Goal: Find specific page/section

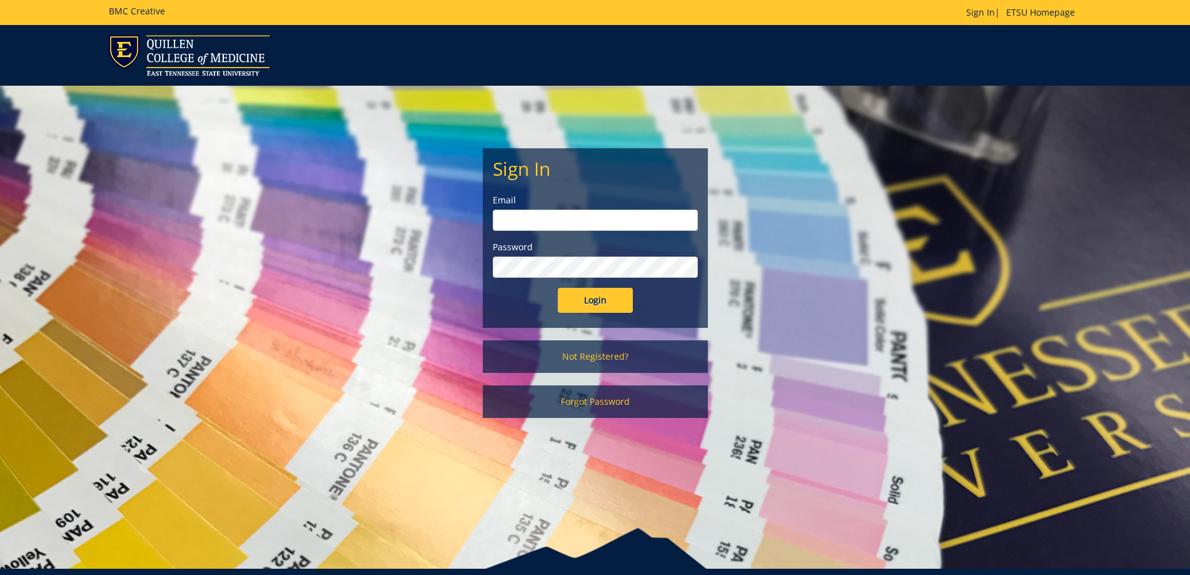
type input "[EMAIL_ADDRESS][DOMAIN_NAME]"
click at [578, 303] on input "Login" at bounding box center [595, 300] width 75 height 25
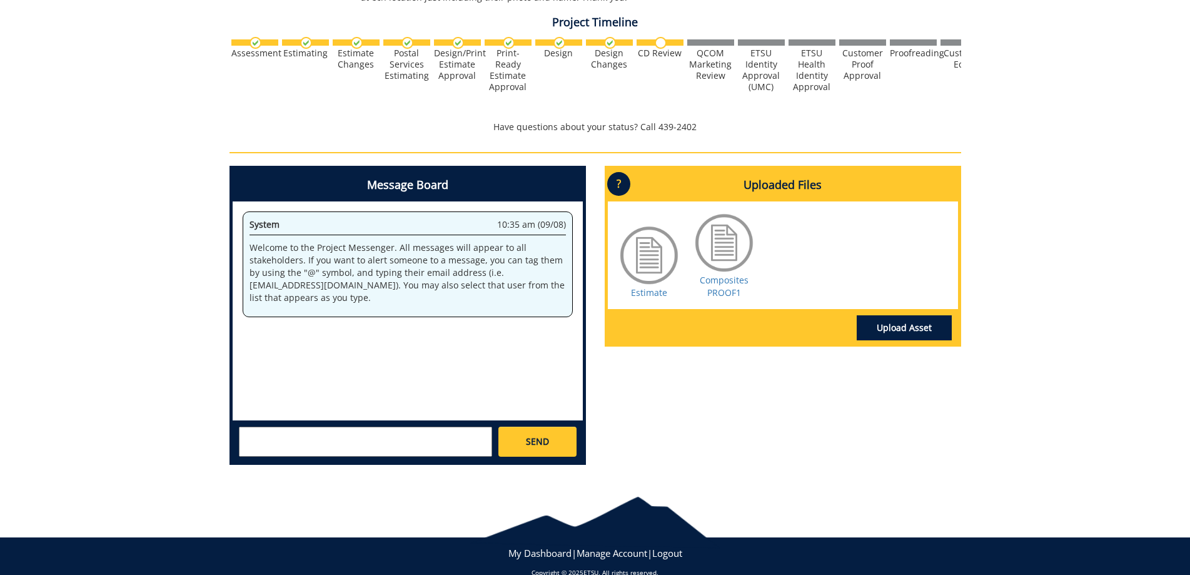
scroll to position [313, 0]
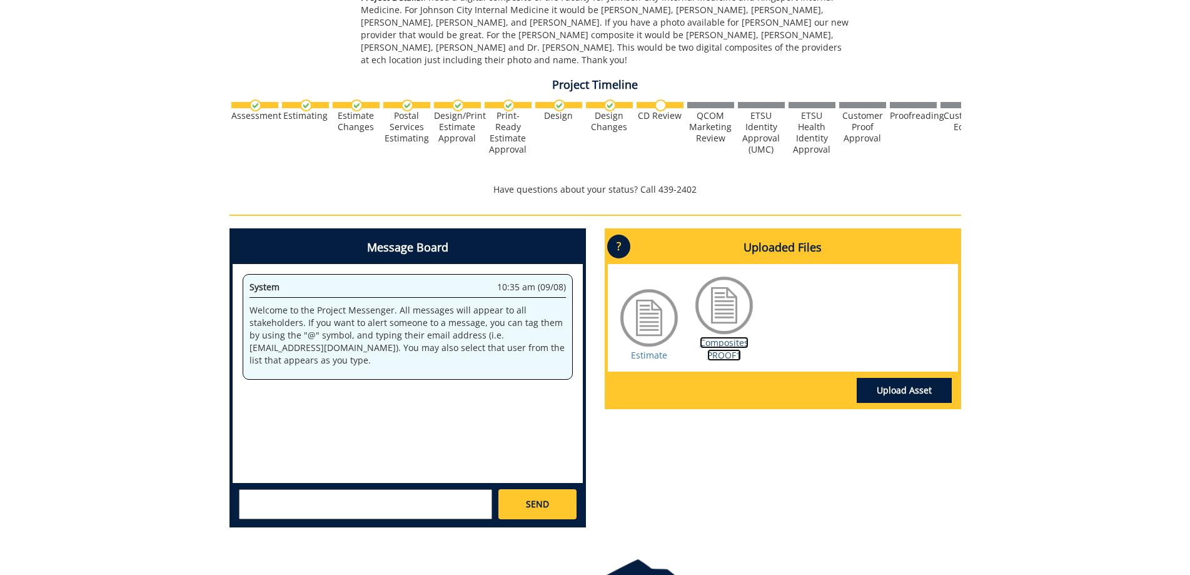
click at [718, 355] on link "Composites PROOF1" at bounding box center [724, 349] width 49 height 24
click at [649, 358] on link "Estimate" at bounding box center [649, 355] width 36 height 12
click at [726, 362] on div "Estimate Composites PROOF1" at bounding box center [783, 318] width 350 height 108
click at [717, 345] on link "Composites PROOF1" at bounding box center [724, 349] width 49 height 24
